Goal: Task Accomplishment & Management: Use online tool/utility

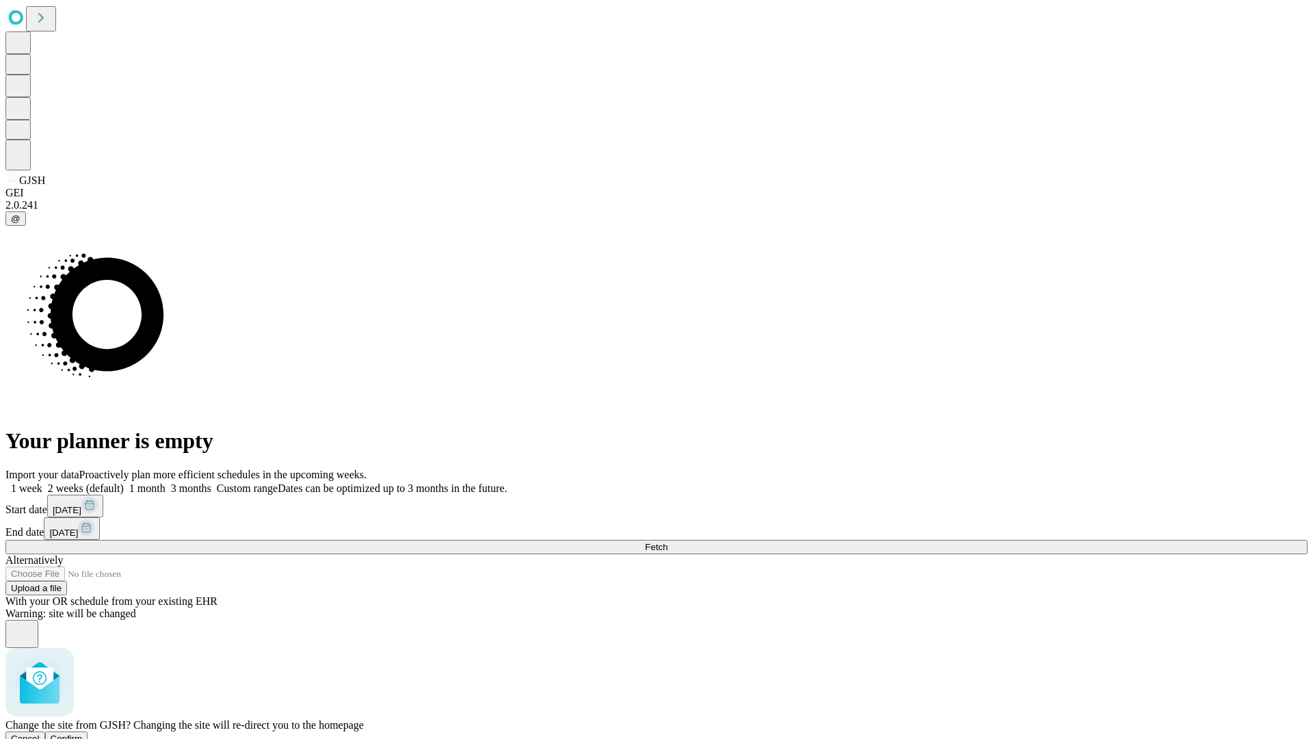
click at [83, 733] on span "Confirm" at bounding box center [67, 738] width 32 height 10
click at [124, 482] on label "2 weeks (default)" at bounding box center [82, 488] width 81 height 12
click at [667, 542] on span "Fetch" at bounding box center [656, 547] width 23 height 10
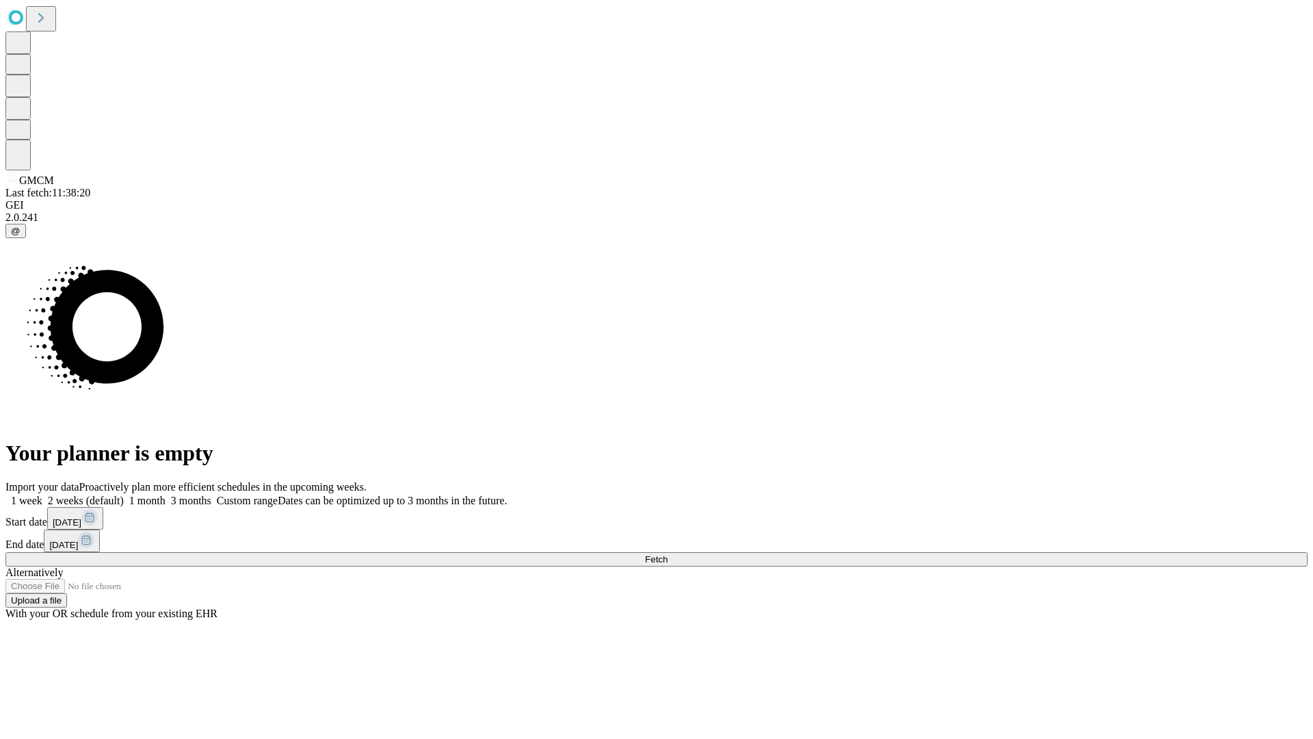
click at [124, 494] on label "2 weeks (default)" at bounding box center [82, 500] width 81 height 12
click at [667, 554] on span "Fetch" at bounding box center [656, 559] width 23 height 10
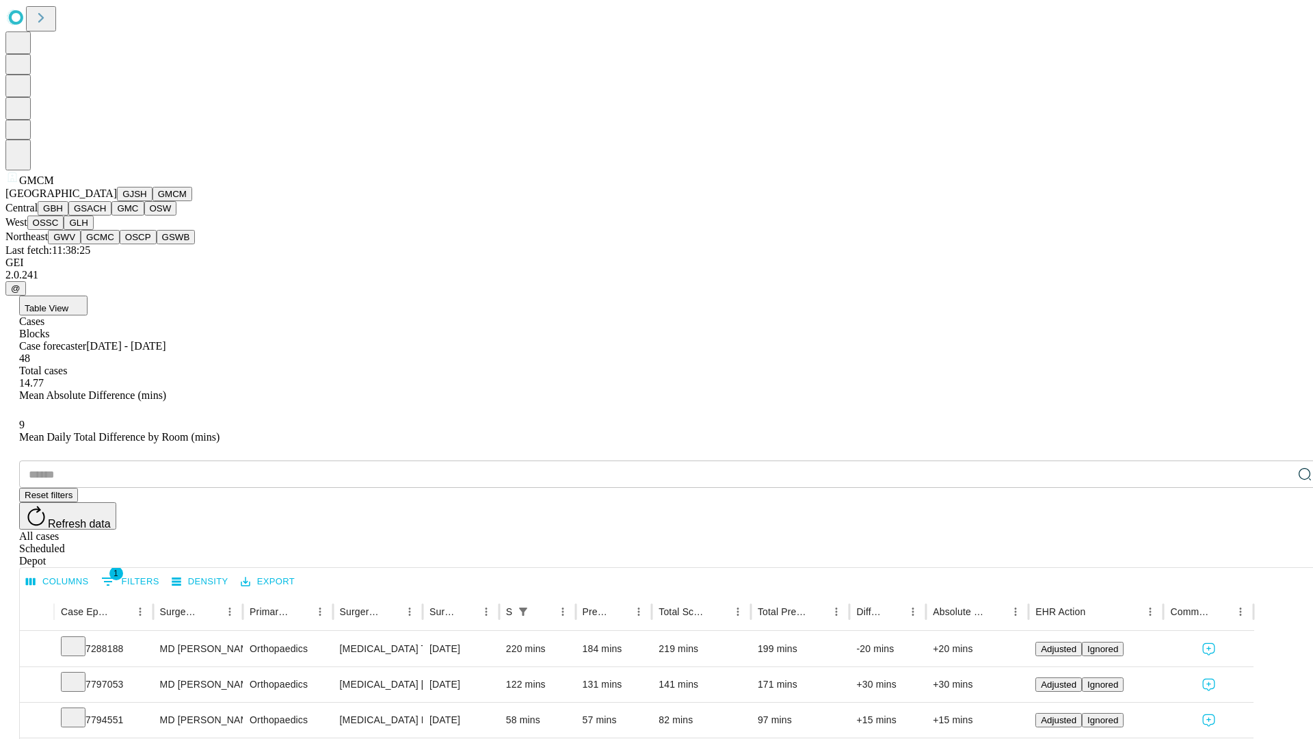
click at [68, 215] on button "GBH" at bounding box center [53, 208] width 31 height 14
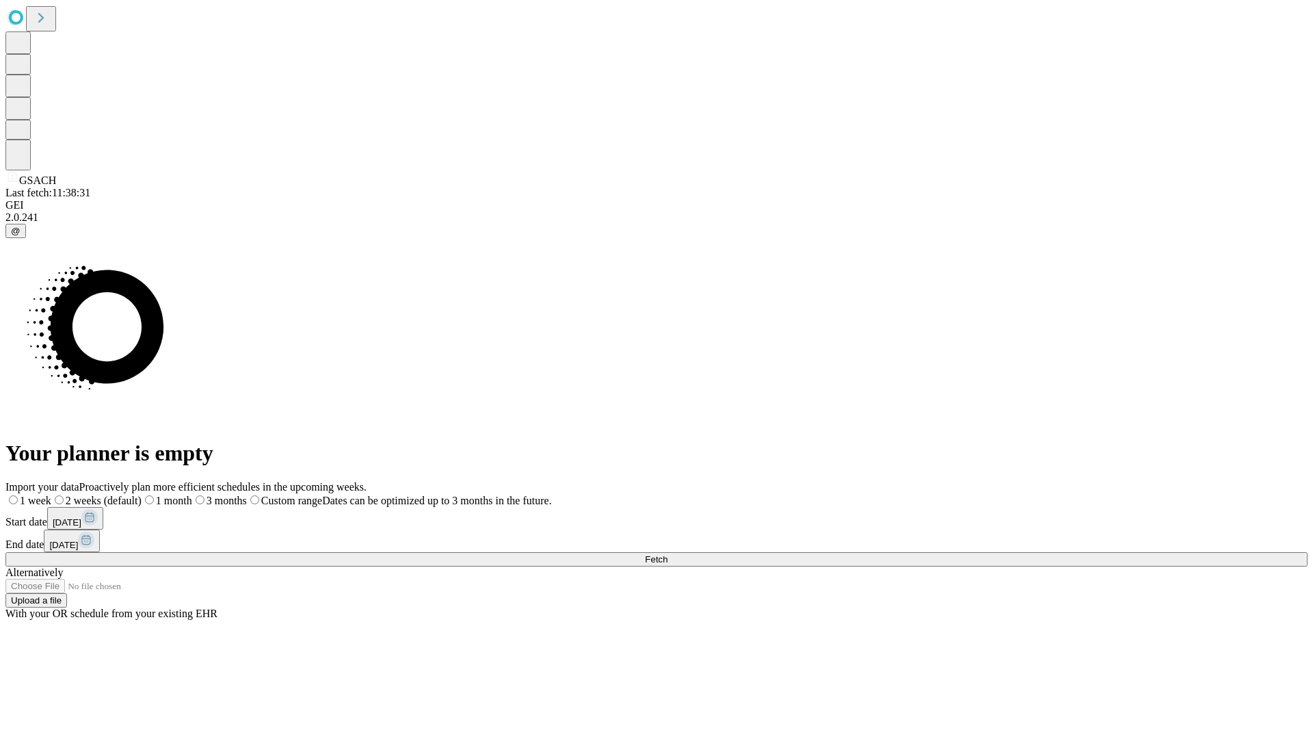
click at [667, 554] on span "Fetch" at bounding box center [656, 559] width 23 height 10
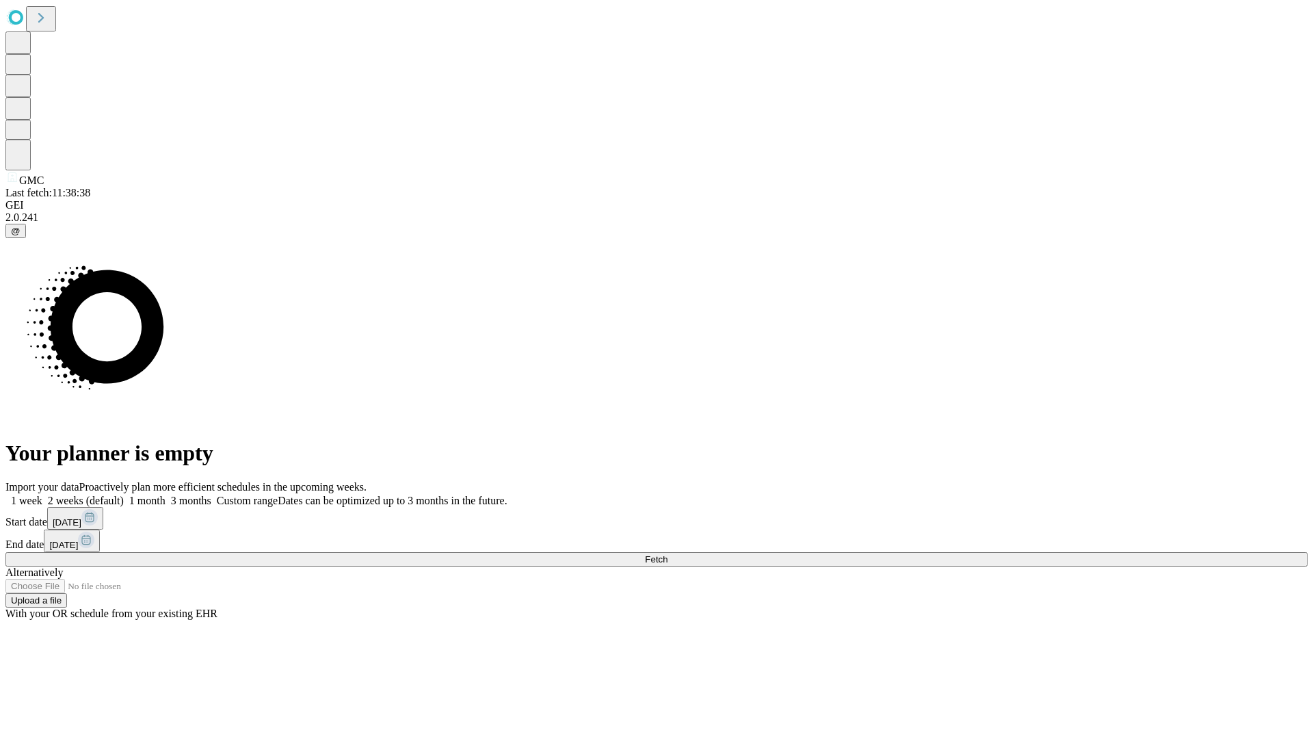
click at [124, 494] on label "2 weeks (default)" at bounding box center [82, 500] width 81 height 12
click at [667, 554] on span "Fetch" at bounding box center [656, 559] width 23 height 10
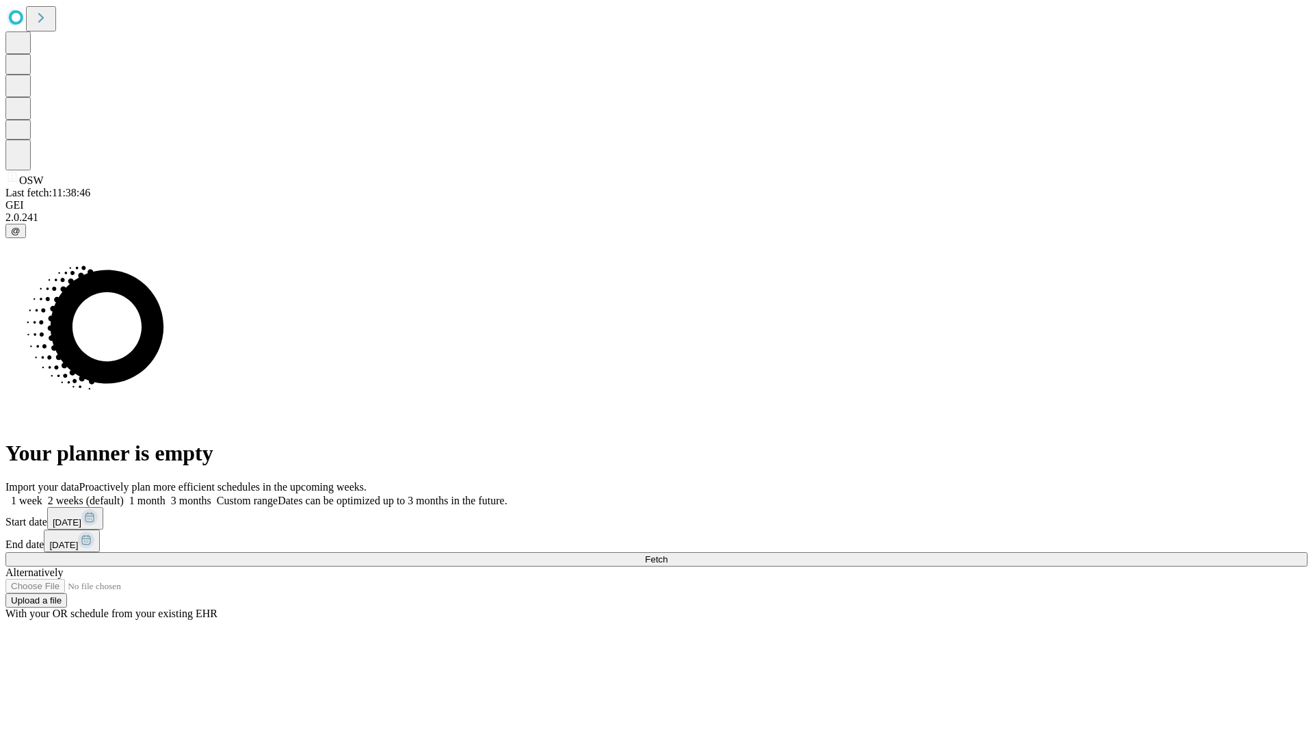
click at [667, 554] on span "Fetch" at bounding box center [656, 559] width 23 height 10
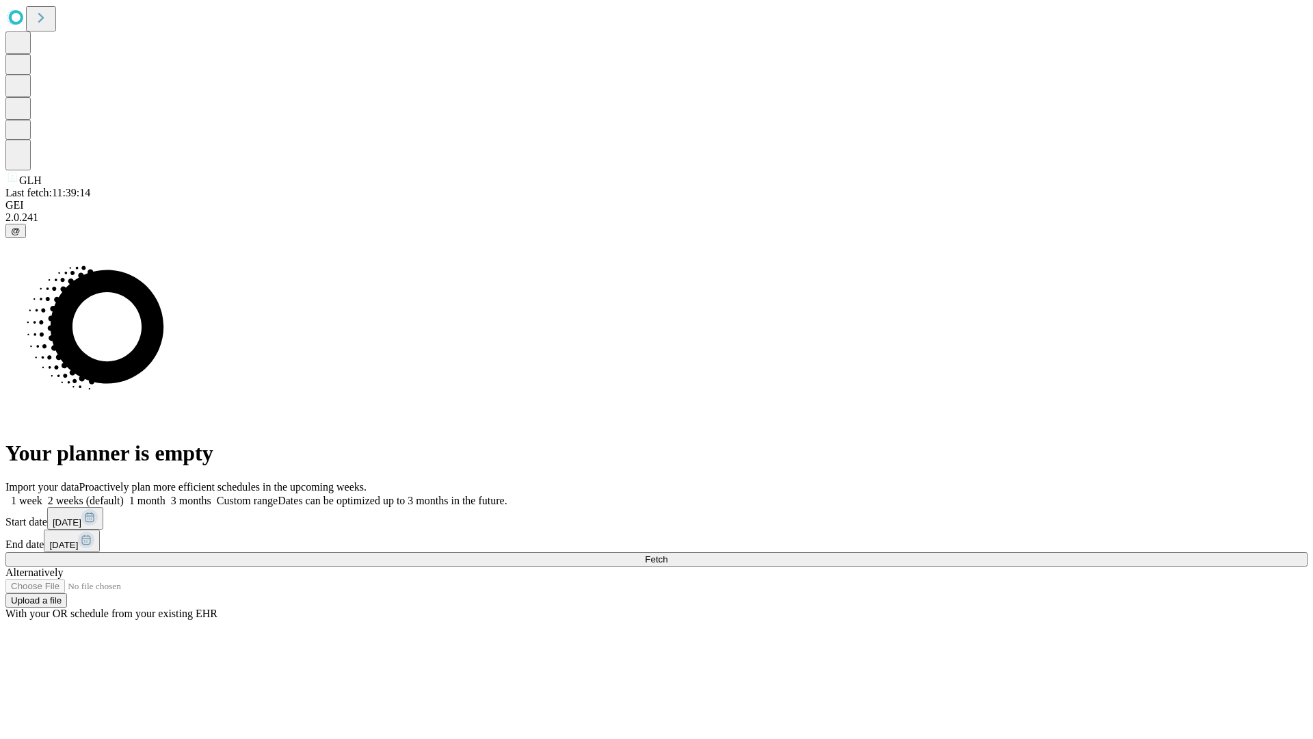
click at [124, 494] on label "2 weeks (default)" at bounding box center [82, 500] width 81 height 12
click at [667, 554] on span "Fetch" at bounding box center [656, 559] width 23 height 10
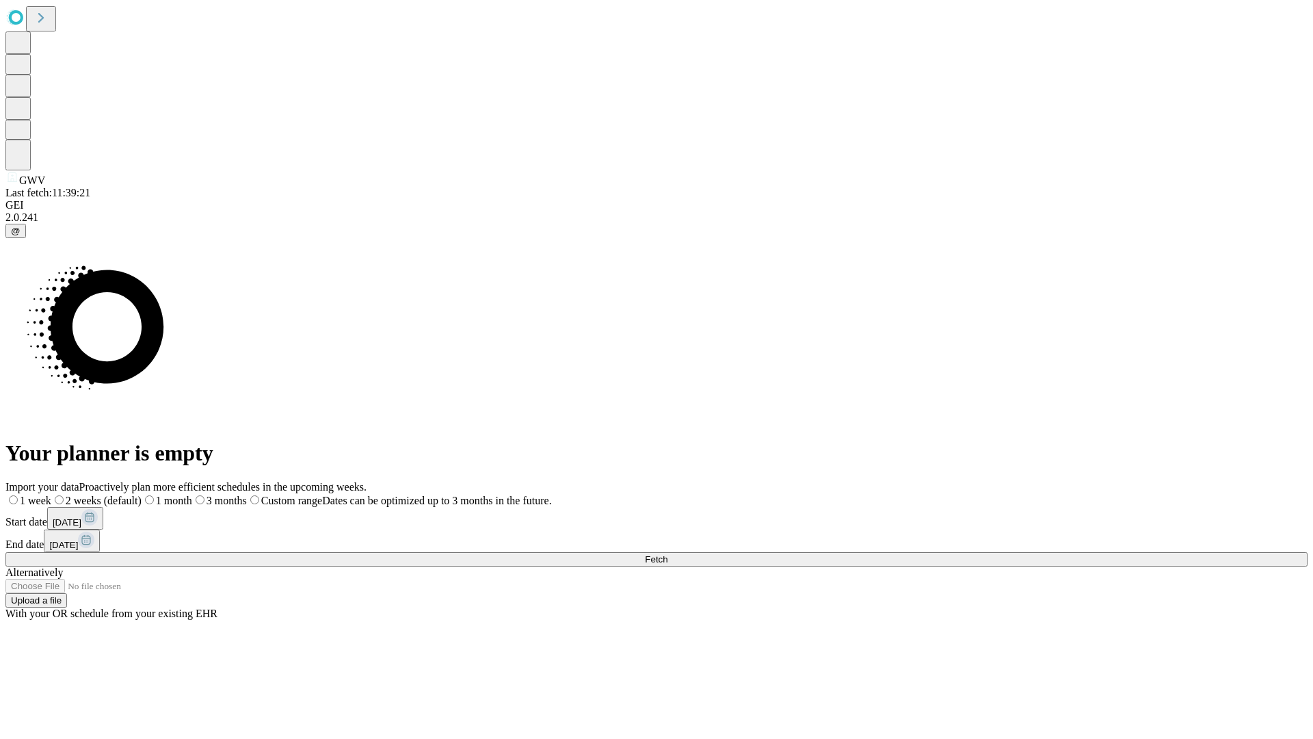
click at [142, 494] on label "2 weeks (default)" at bounding box center [96, 500] width 90 height 12
click at [667, 554] on span "Fetch" at bounding box center [656, 559] width 23 height 10
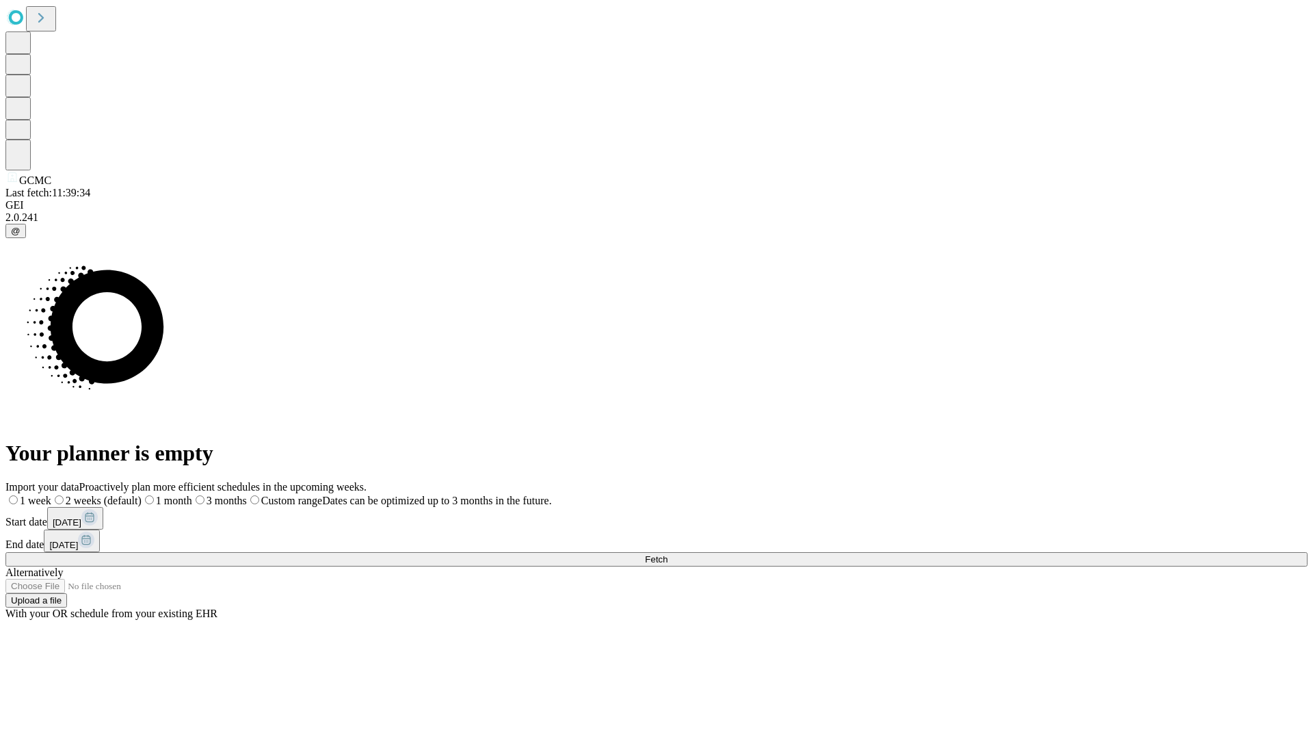
click at [667, 554] on span "Fetch" at bounding box center [656, 559] width 23 height 10
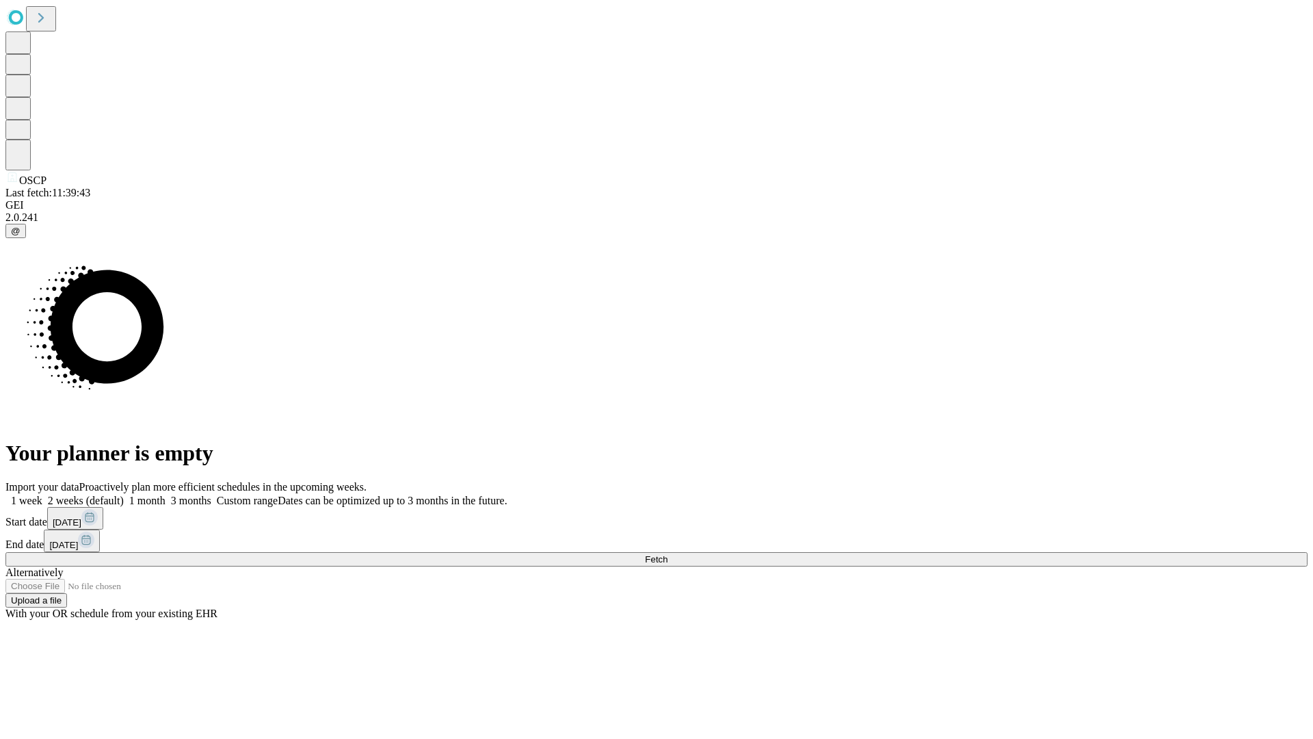
click at [124, 494] on label "2 weeks (default)" at bounding box center [82, 500] width 81 height 12
click at [667, 554] on span "Fetch" at bounding box center [656, 559] width 23 height 10
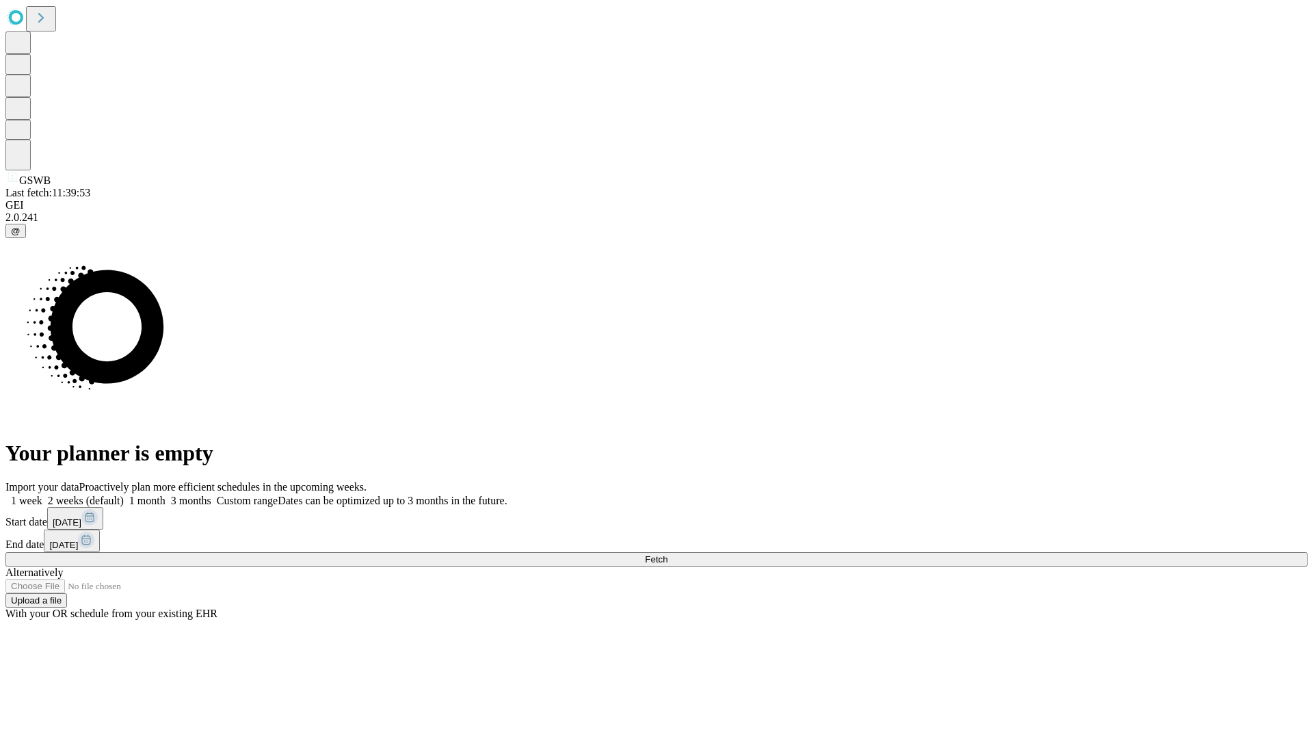
click at [124, 494] on label "2 weeks (default)" at bounding box center [82, 500] width 81 height 12
click at [667, 554] on span "Fetch" at bounding box center [656, 559] width 23 height 10
